Goal: Transaction & Acquisition: Purchase product/service

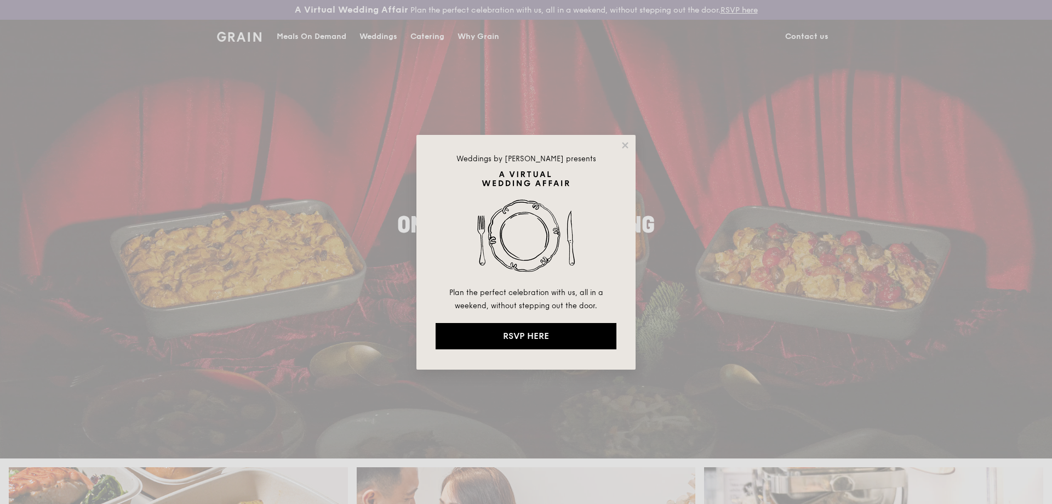
click at [620, 142] on div "Weddings by [PERSON_NAME] presents Plan the perfect celebration with us, all in…" at bounding box center [525, 252] width 219 height 235
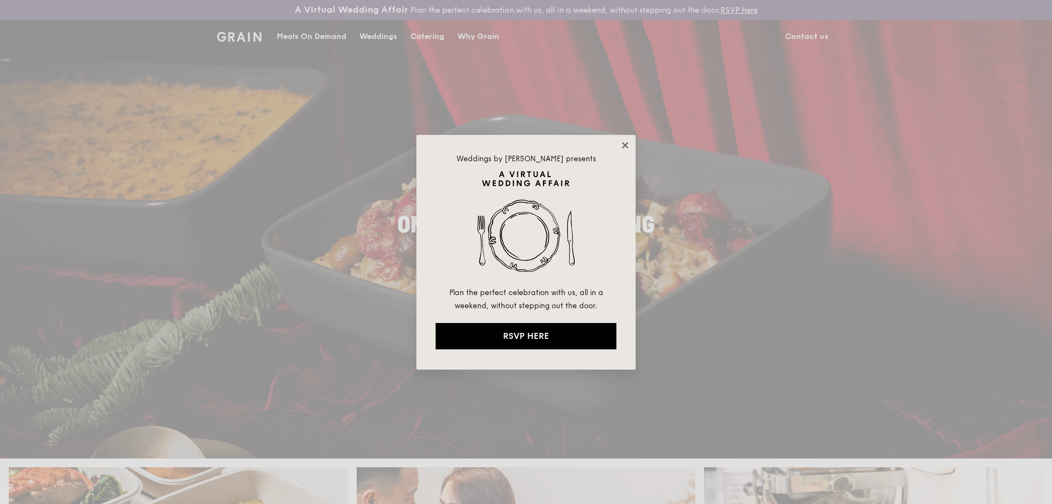
click at [628, 146] on icon at bounding box center [625, 145] width 10 height 10
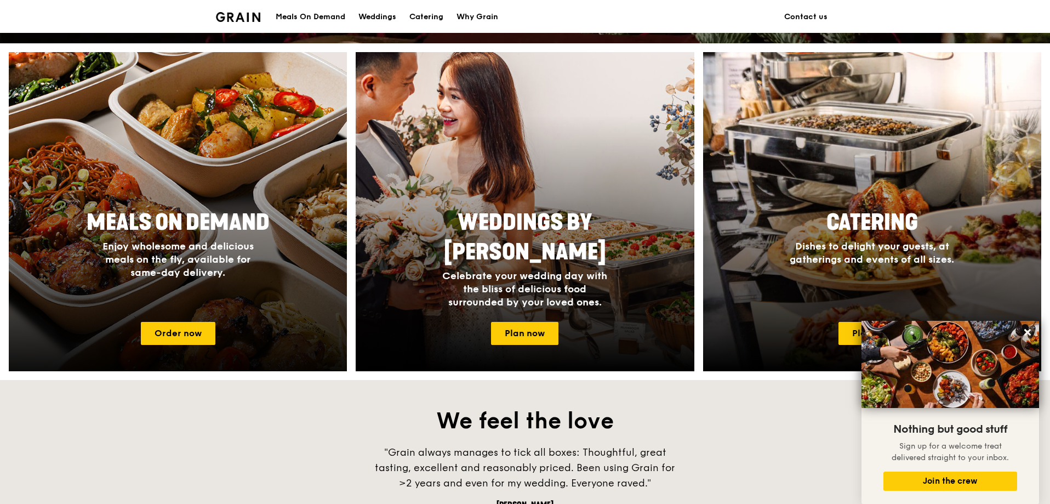
scroll to position [351, 0]
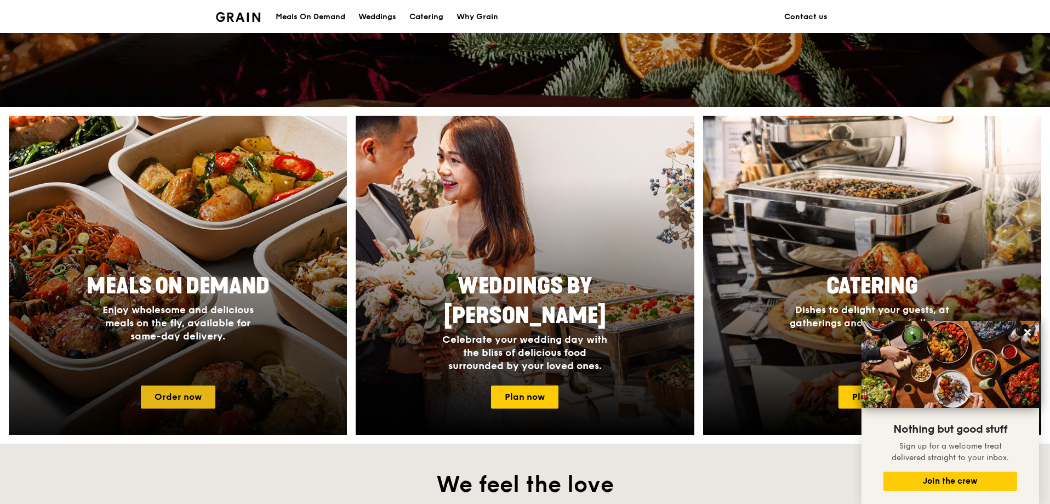
click at [178, 392] on link "Order now" at bounding box center [178, 396] width 75 height 23
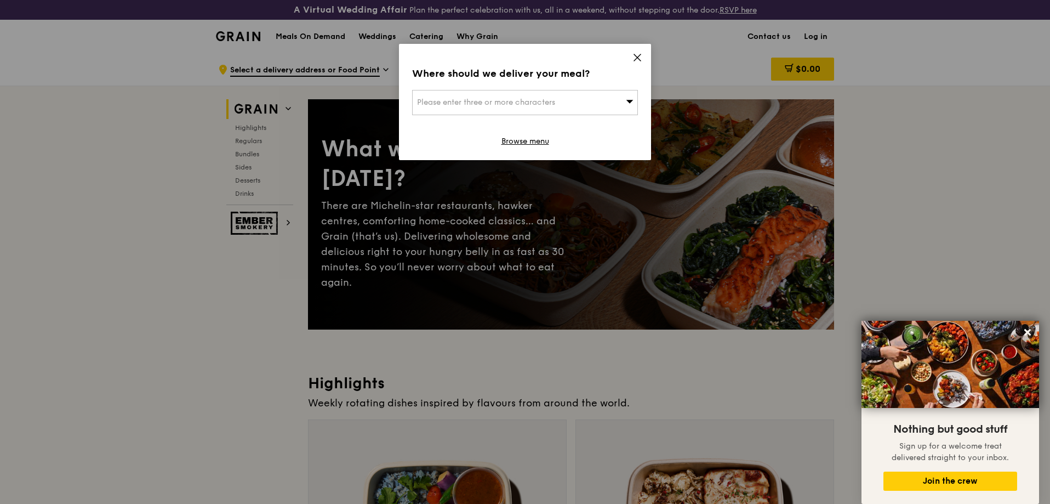
click at [640, 55] on icon at bounding box center [637, 57] width 7 height 7
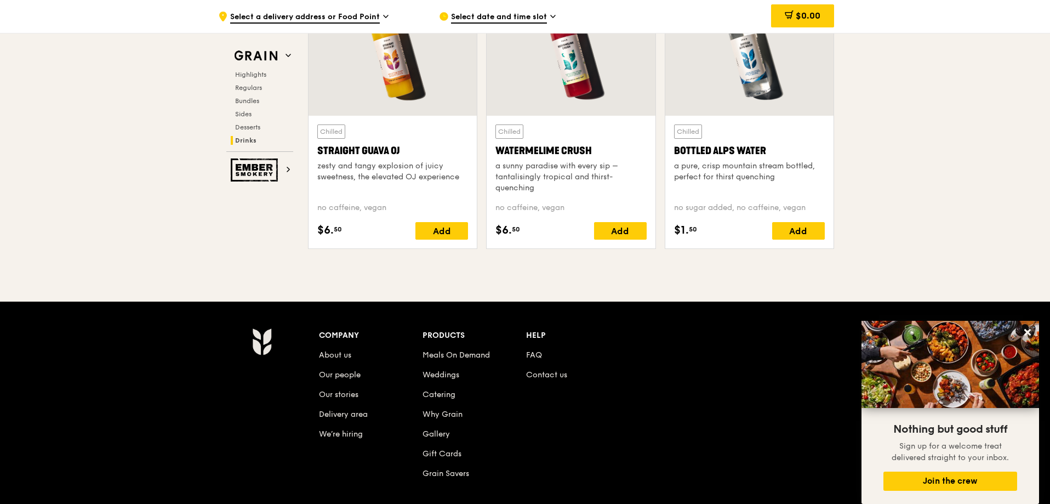
scroll to position [4434, 0]
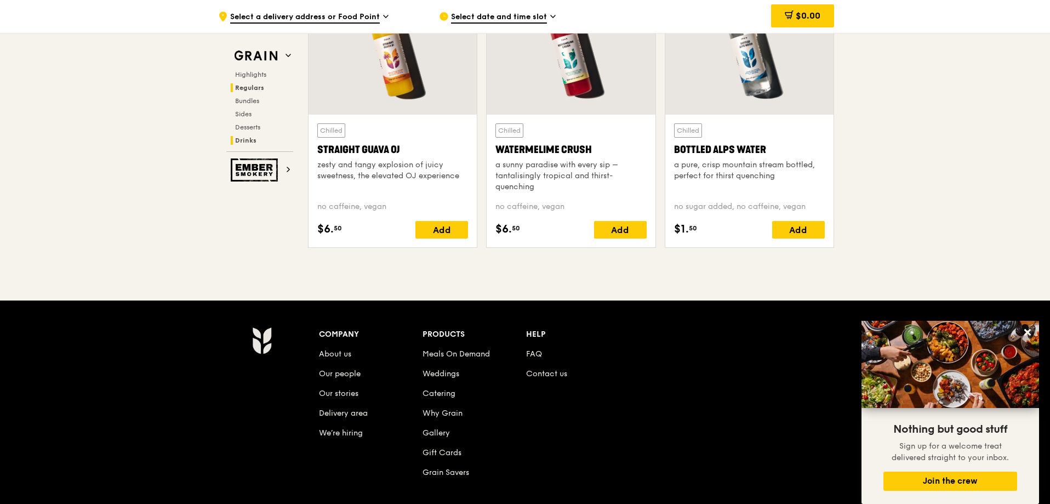
click at [262, 90] on span "Regulars" at bounding box center [249, 88] width 29 height 8
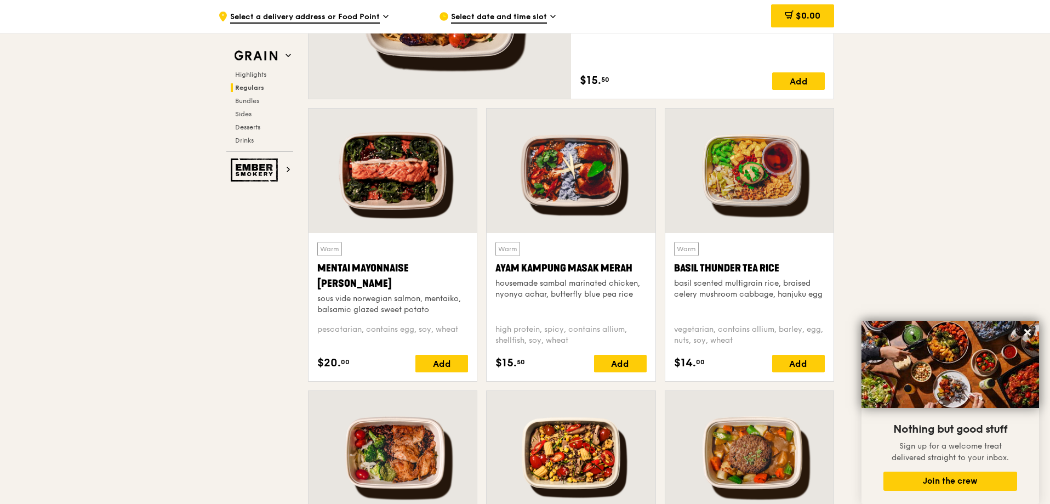
scroll to position [751, 0]
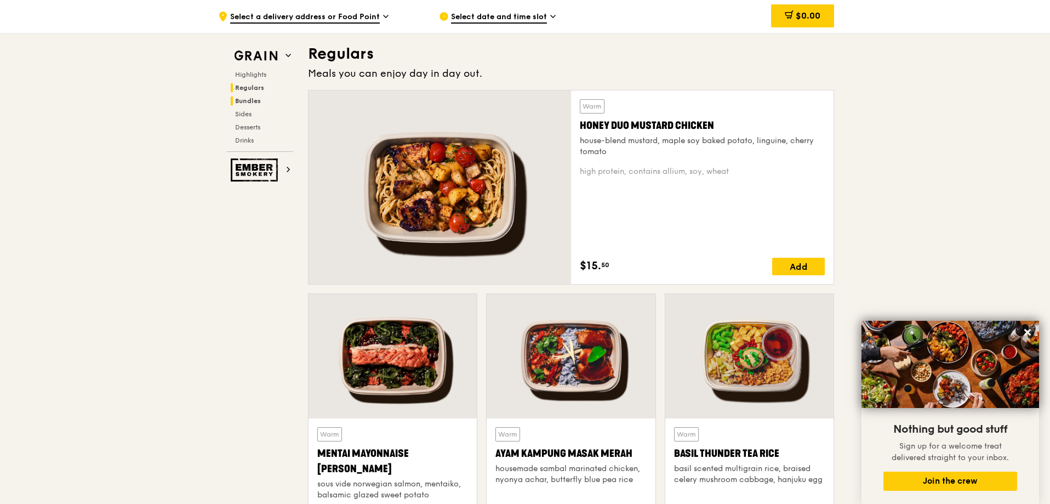
click at [258, 104] on span "Bundles" at bounding box center [248, 101] width 26 height 8
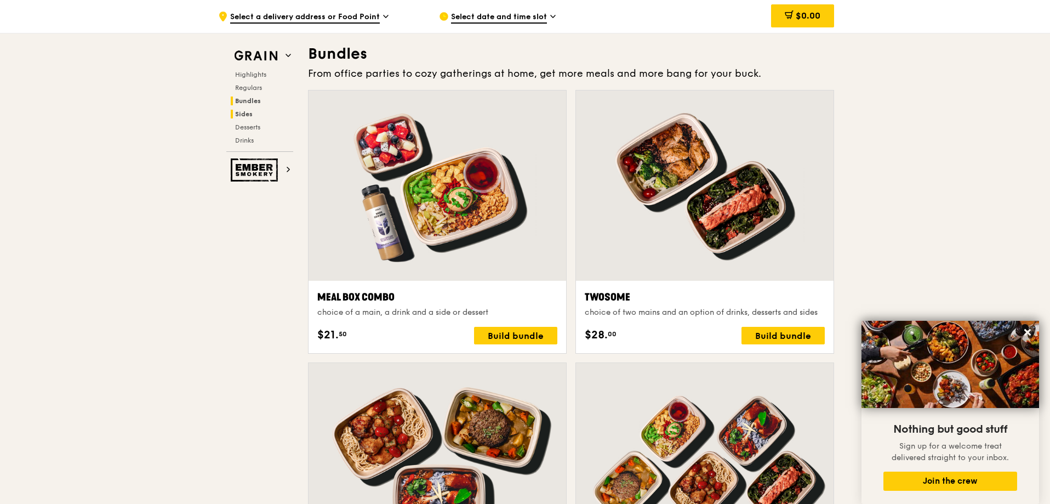
click at [257, 114] on h2 "Sides" at bounding box center [262, 114] width 62 height 9
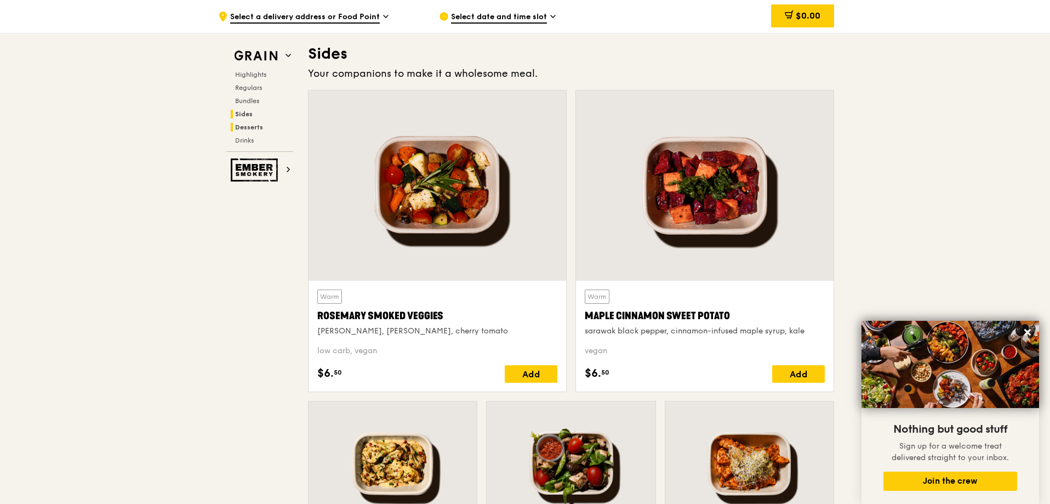
click at [259, 124] on span "Desserts" at bounding box center [249, 127] width 28 height 8
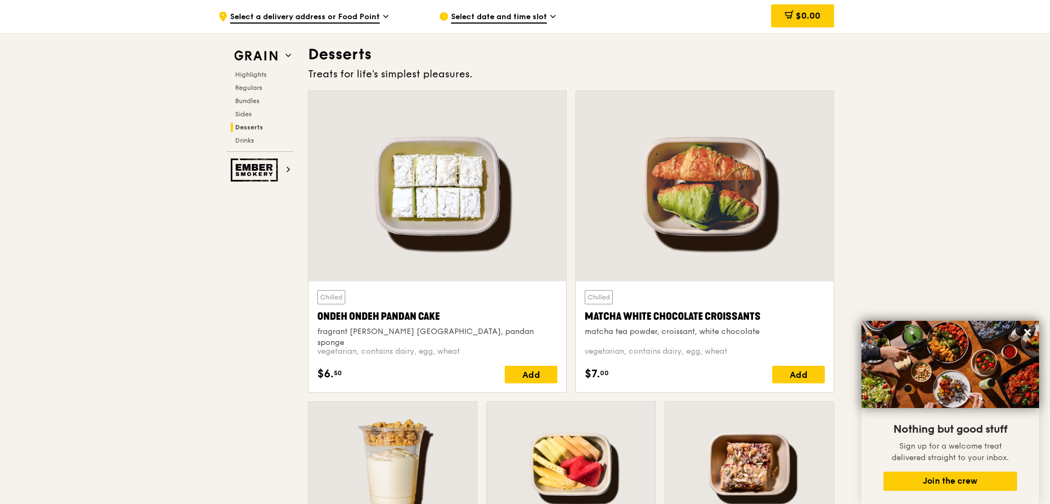
scroll to position [3154, 0]
click at [251, 138] on span "Drinks" at bounding box center [245, 140] width 21 height 8
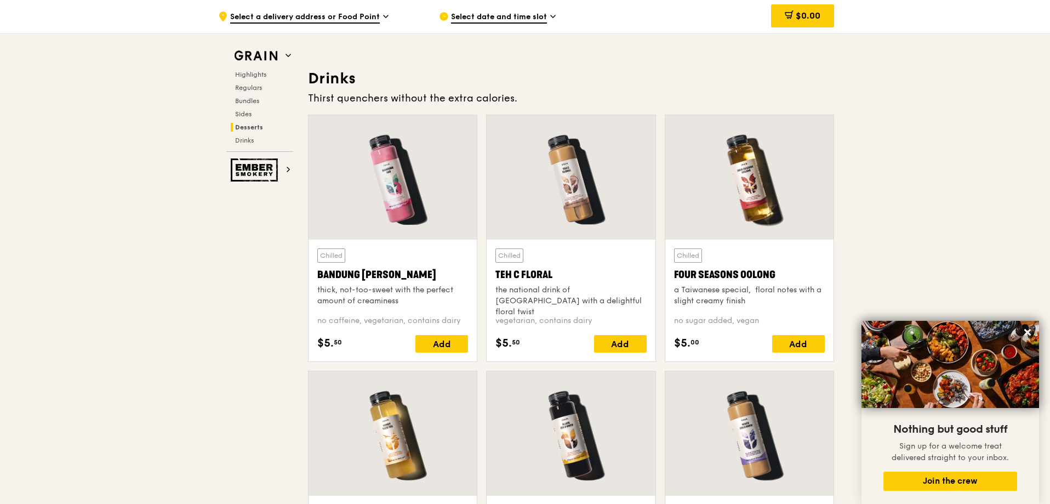
scroll to position [3822, 0]
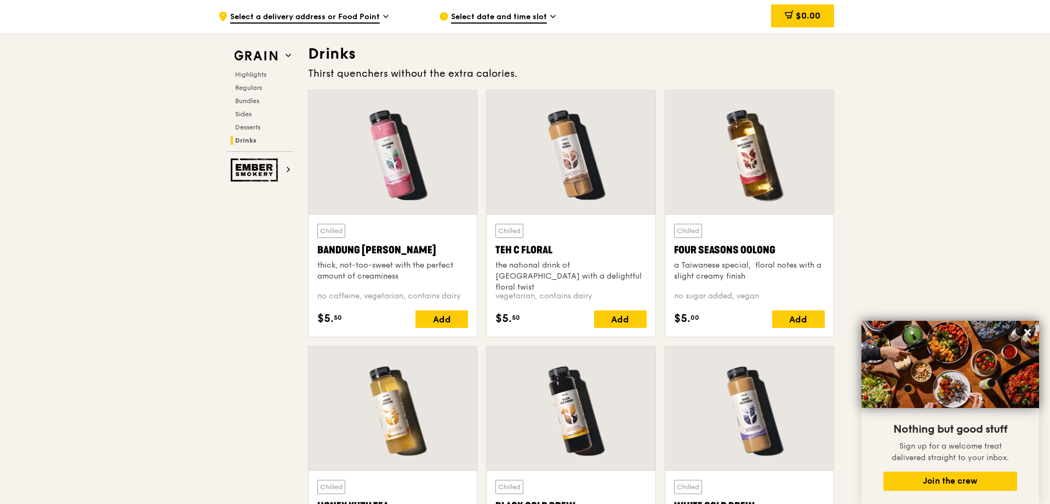
click at [288, 12] on span "Select a delivery address or Food Point" at bounding box center [305, 18] width 150 height 12
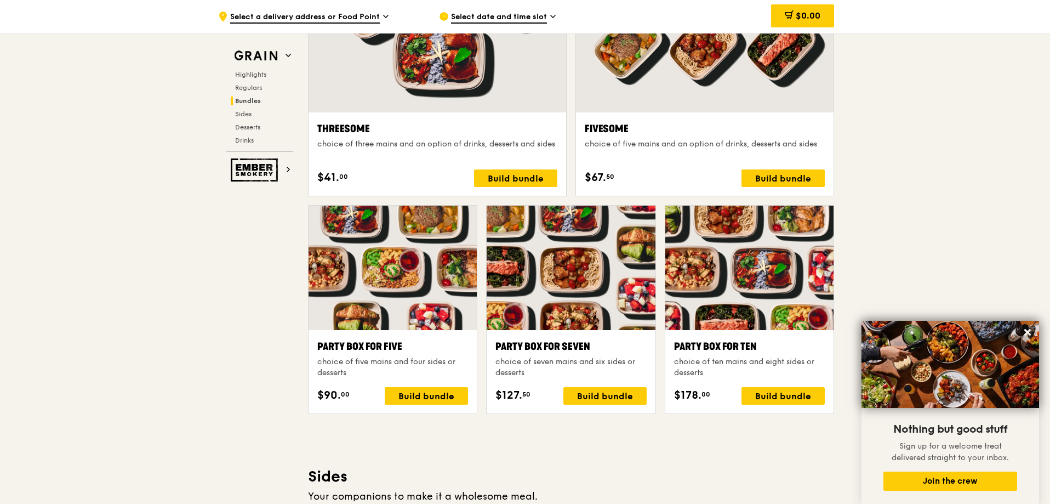
scroll to position [1794, 0]
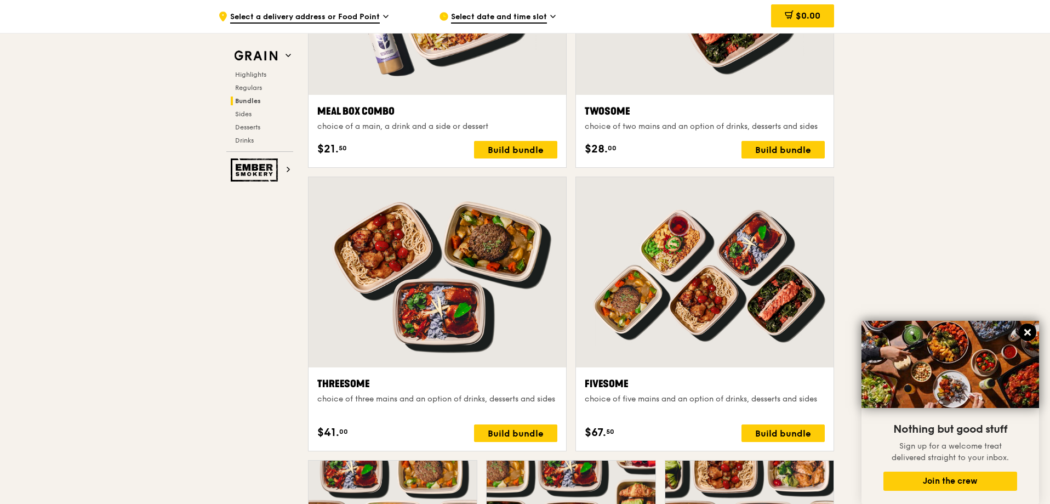
click at [1027, 334] on icon at bounding box center [1027, 332] width 7 height 7
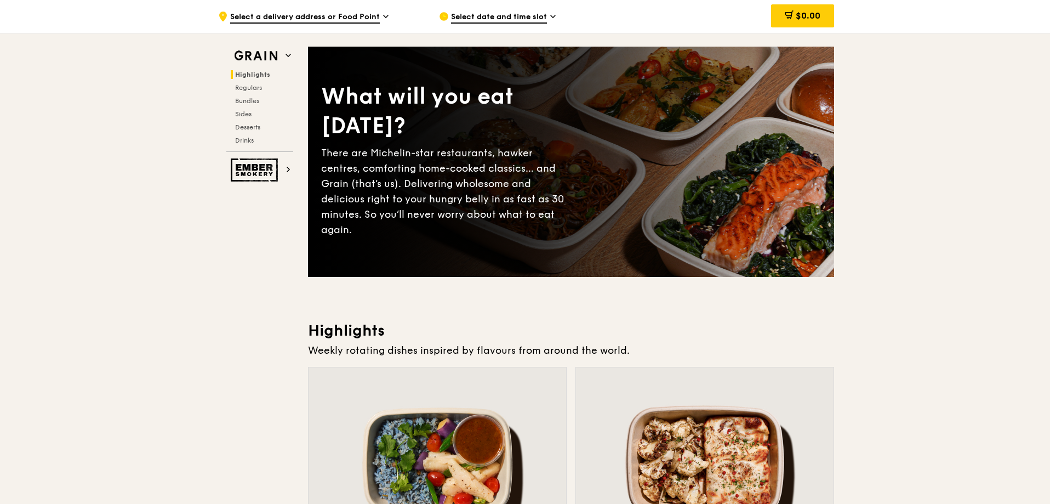
scroll to position [0, 0]
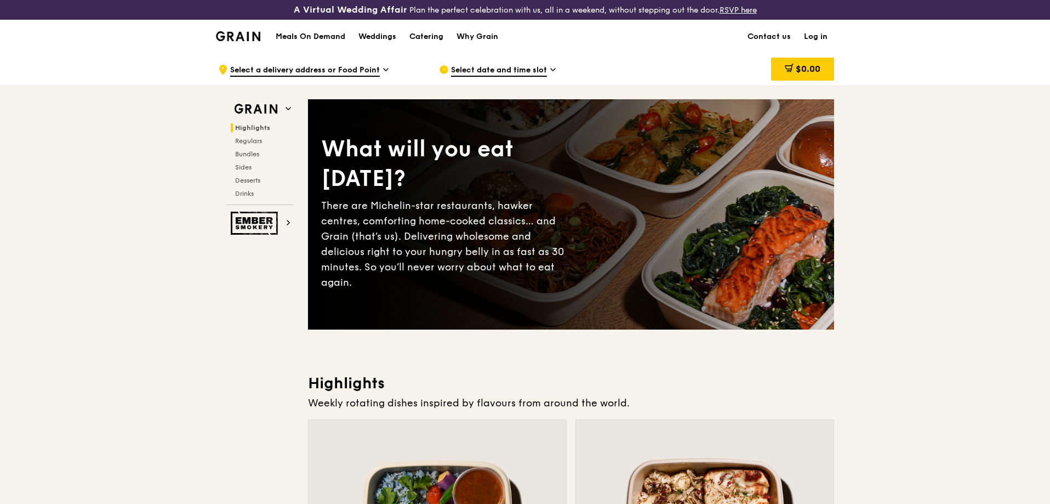
click at [330, 37] on h1 "Meals On Demand" at bounding box center [311, 36] width 70 height 11
click at [472, 70] on span "Select date and time slot" at bounding box center [499, 71] width 96 height 12
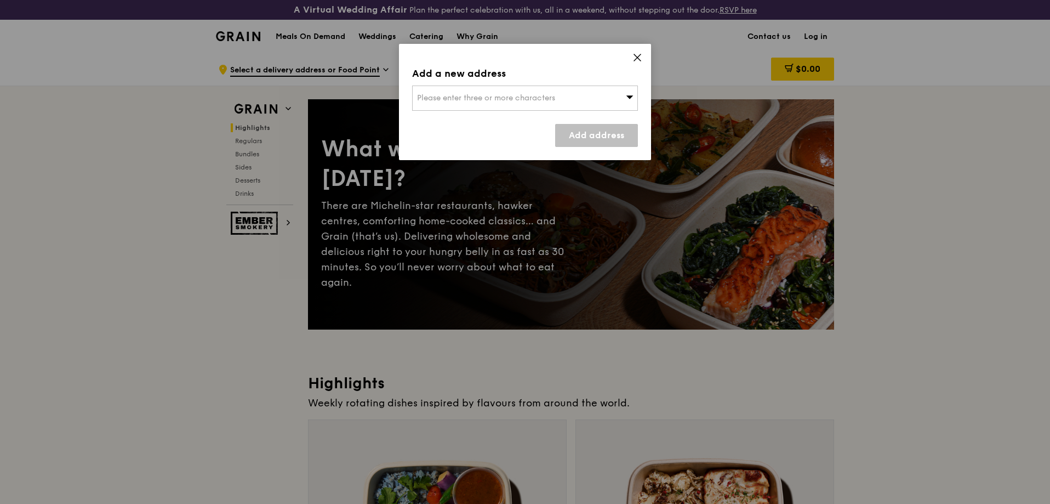
click at [518, 102] on span "Please enter three or more characters" at bounding box center [486, 97] width 138 height 9
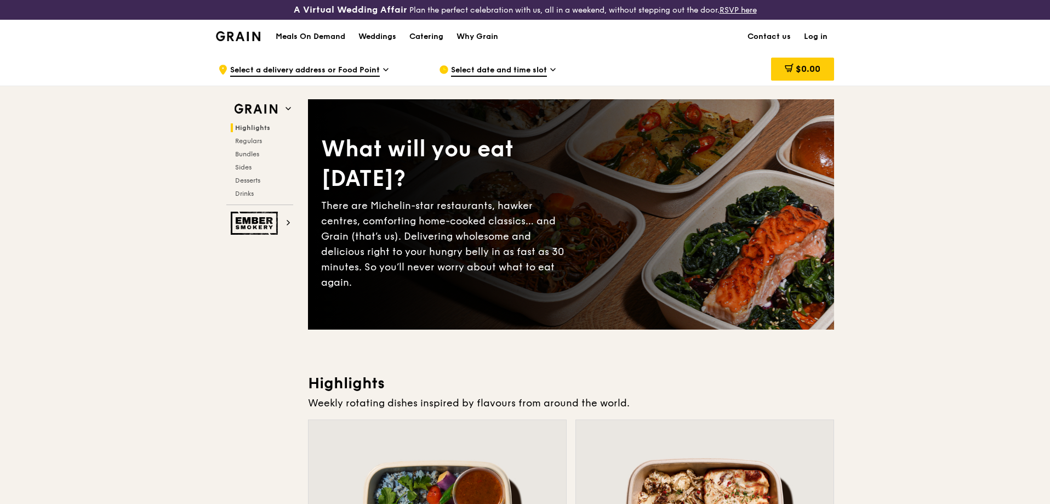
click at [369, 74] on span "Select a delivery address or Food Point" at bounding box center [305, 71] width 150 height 12
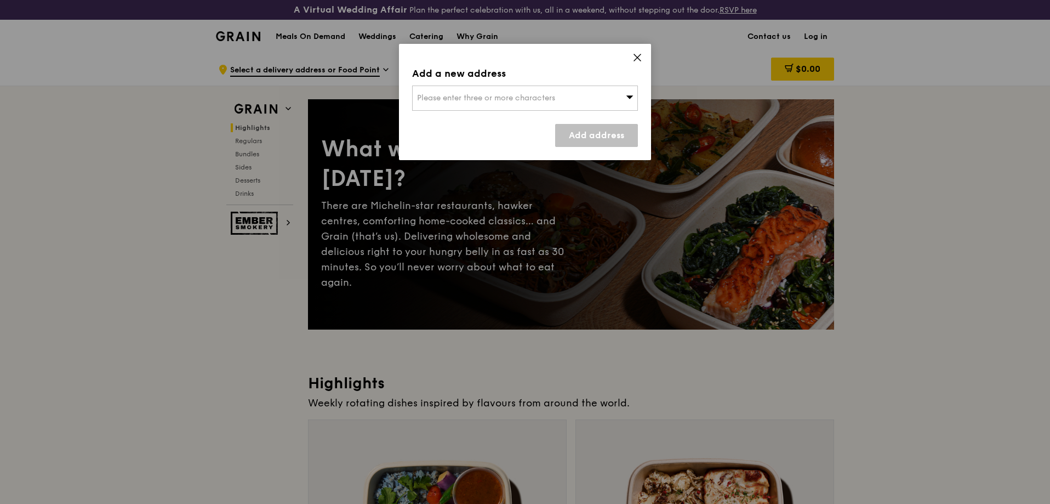
click at [528, 104] on div "Please enter three or more characters" at bounding box center [525, 97] width 226 height 25
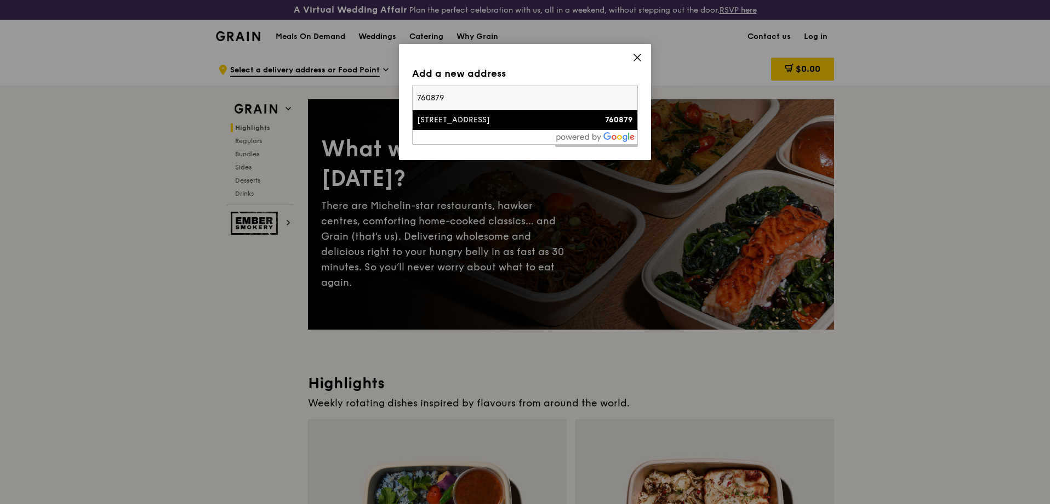
type input "760879"
click at [491, 112] on li "[STREET_ADDRESS] 760879" at bounding box center [525, 120] width 225 height 20
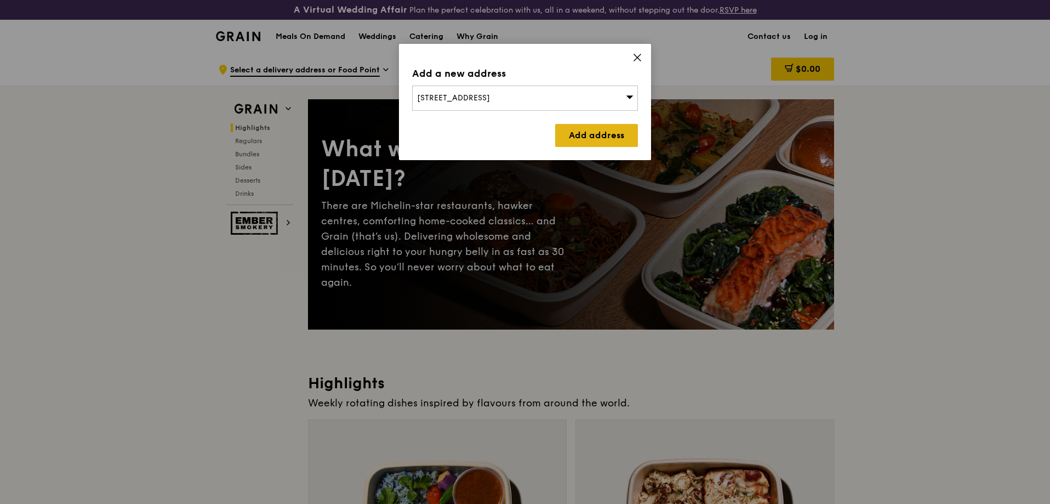
click at [609, 133] on link "Add address" at bounding box center [596, 135] width 83 height 23
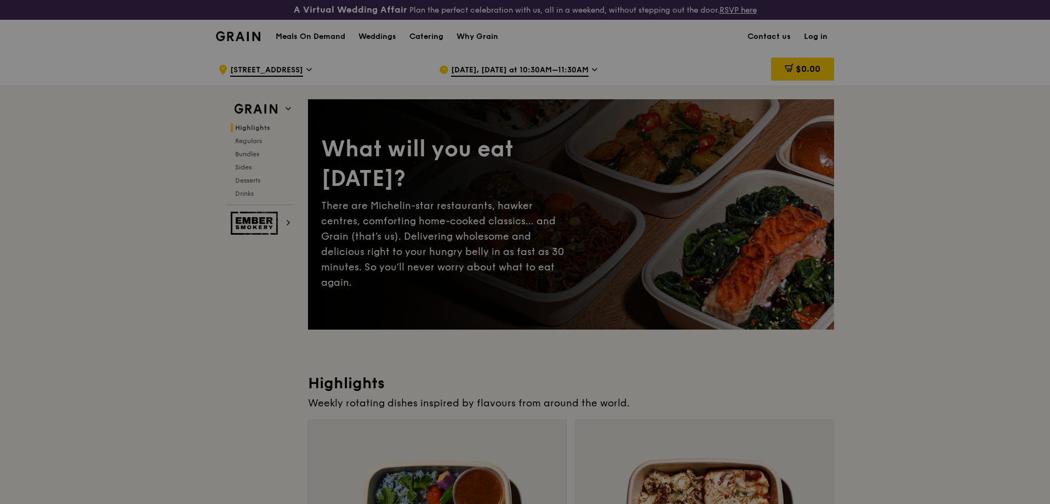
click at [505, 67] on div at bounding box center [525, 252] width 1050 height 504
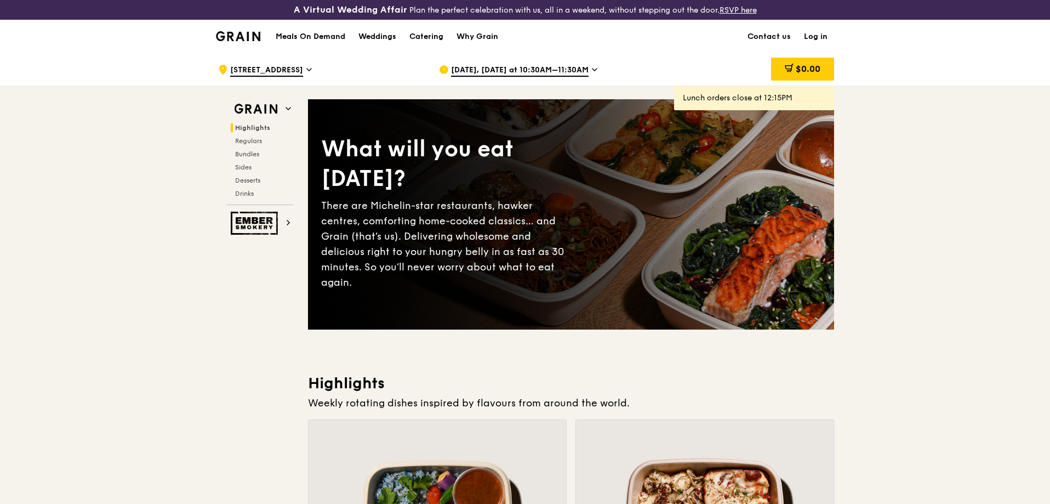
click at [574, 76] on span "[DATE], [DATE] at 10:30AM–11:30AM" at bounding box center [520, 71] width 138 height 12
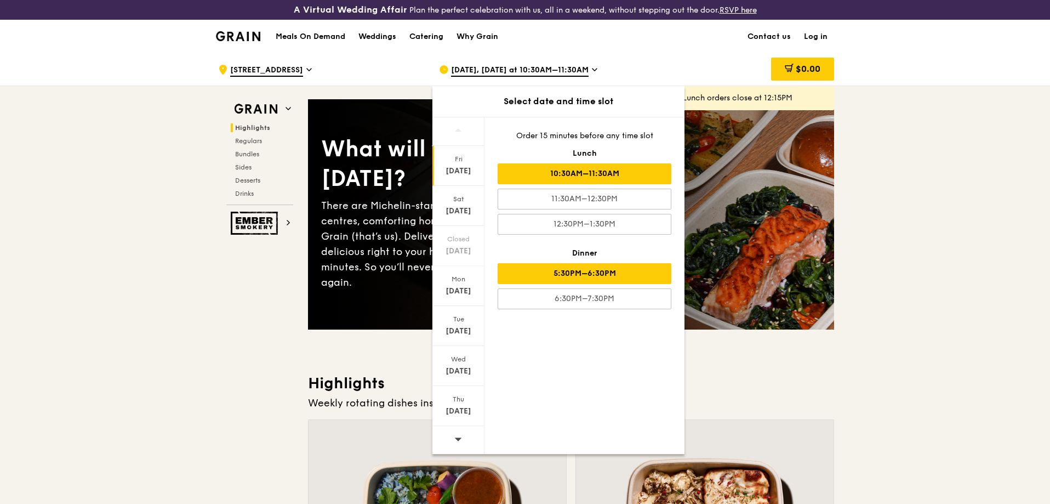
click at [582, 278] on div "5:30PM–6:30PM" at bounding box center [585, 273] width 174 height 21
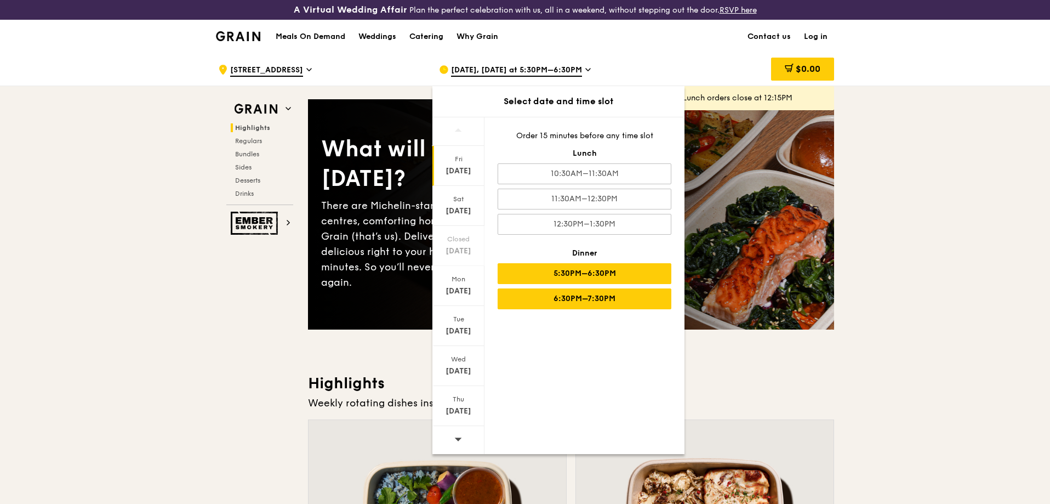
click at [558, 291] on div "6:30PM–7:30PM" at bounding box center [585, 298] width 174 height 21
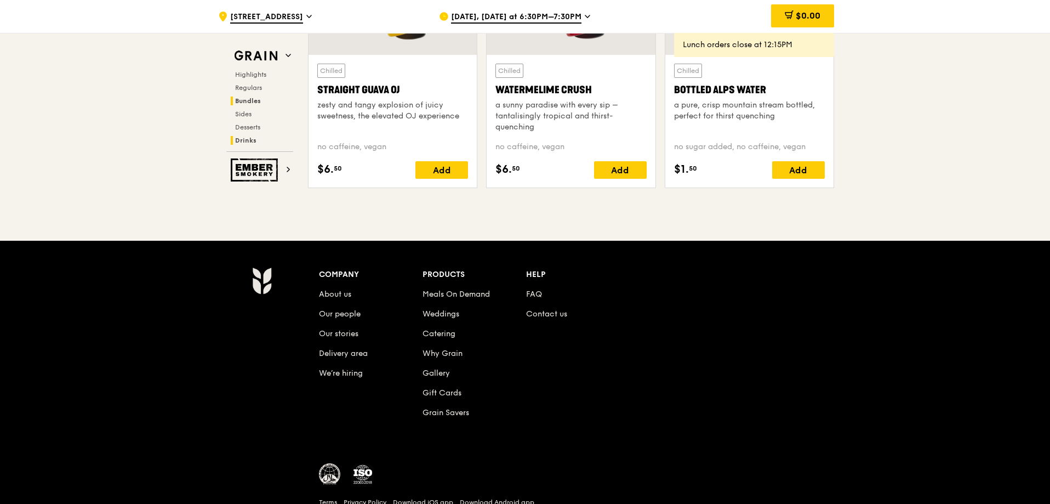
scroll to position [4555, 0]
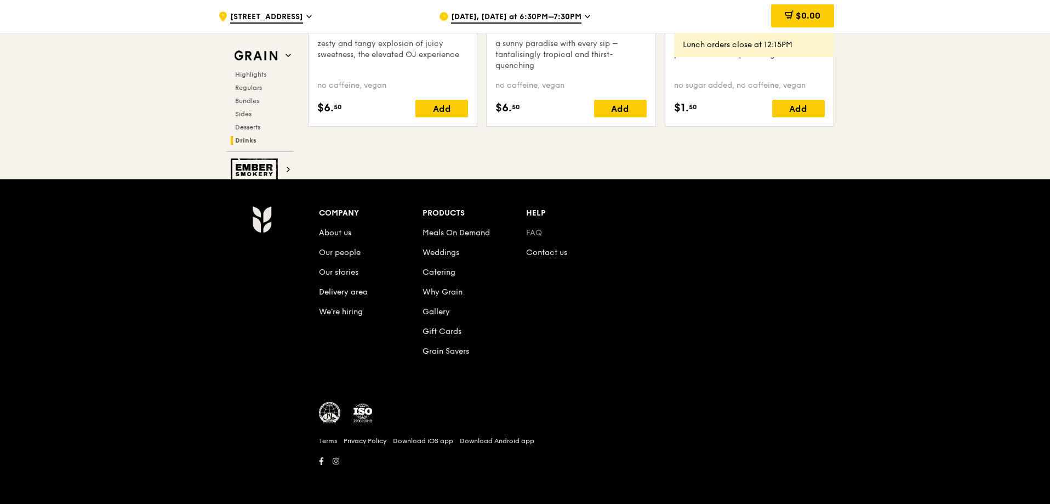
click at [537, 236] on link "FAQ" at bounding box center [534, 232] width 16 height 9
